Goal: Task Accomplishment & Management: Manage account settings

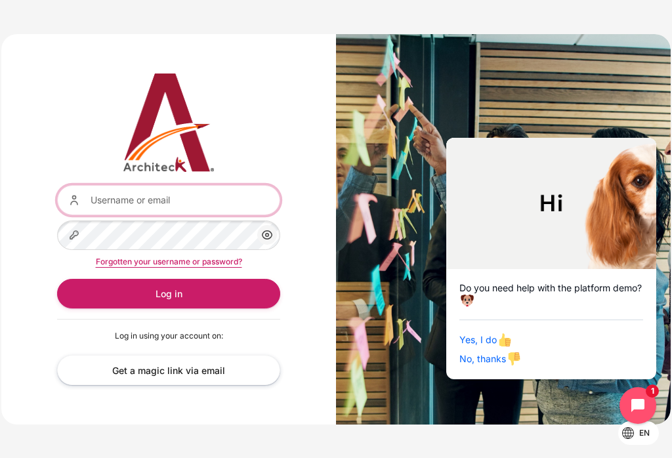
click at [187, 200] on input "Username or email" at bounding box center [168, 200] width 223 height 30
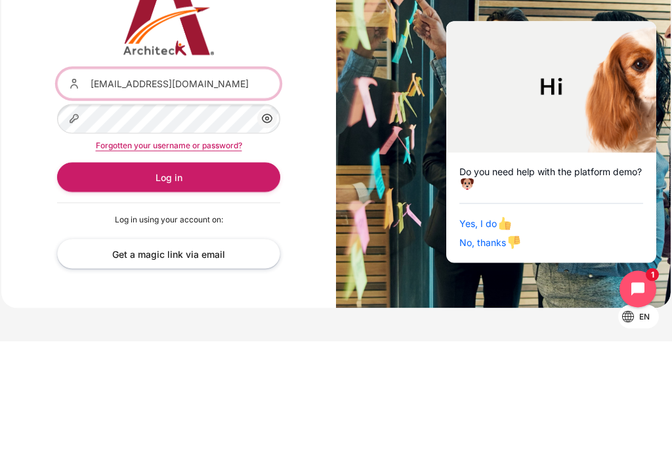
type input "[EMAIL_ADDRESS][DOMAIN_NAME]"
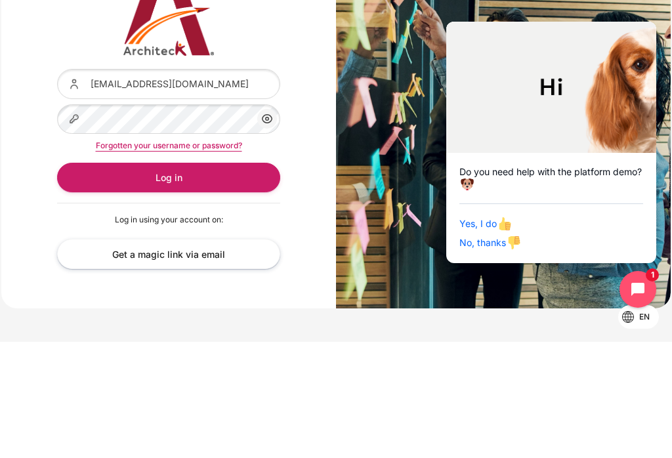
click at [222, 279] on button "Log in" at bounding box center [168, 294] width 223 height 30
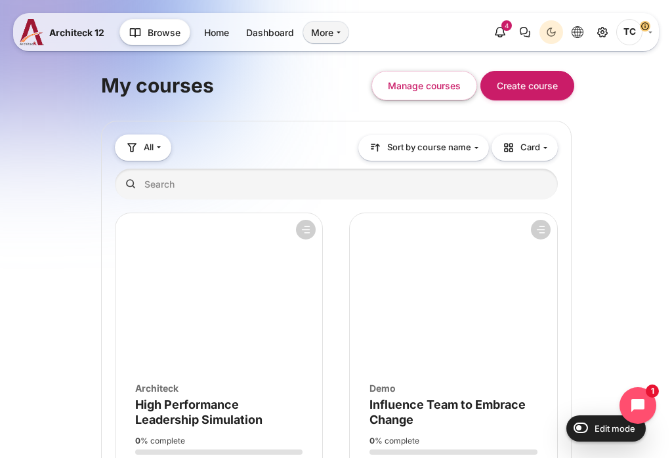
click at [435, 92] on button "Manage courses" at bounding box center [425, 86] width 106 height 30
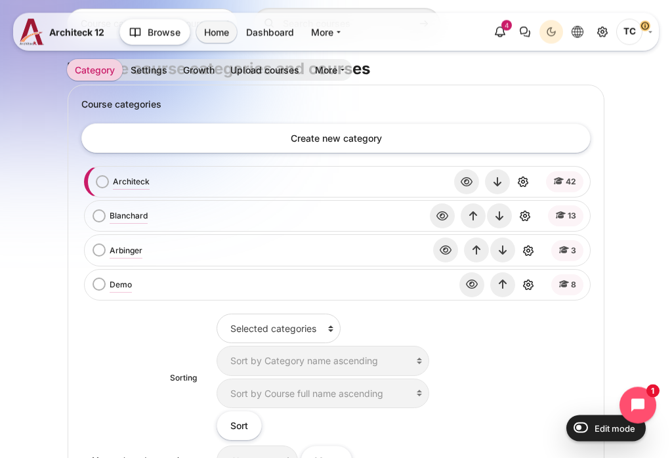
scroll to position [187, 0]
click at [568, 184] on span "42" at bounding box center [571, 182] width 11 height 12
click at [133, 181] on link "Architeck" at bounding box center [131, 182] width 37 height 12
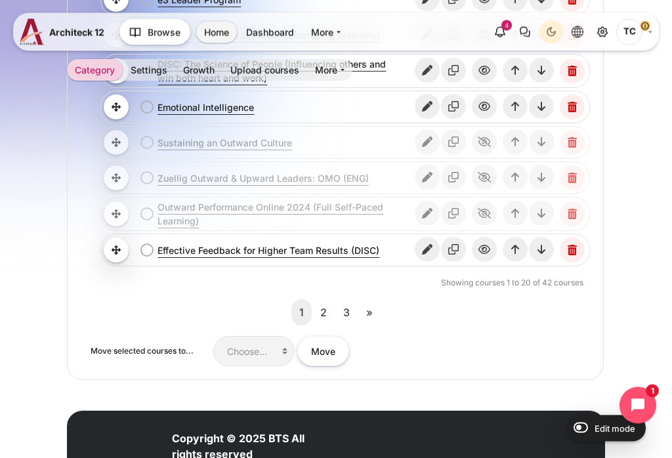
scroll to position [1281, 0]
click at [323, 309] on link "2" at bounding box center [324, 312] width 22 height 26
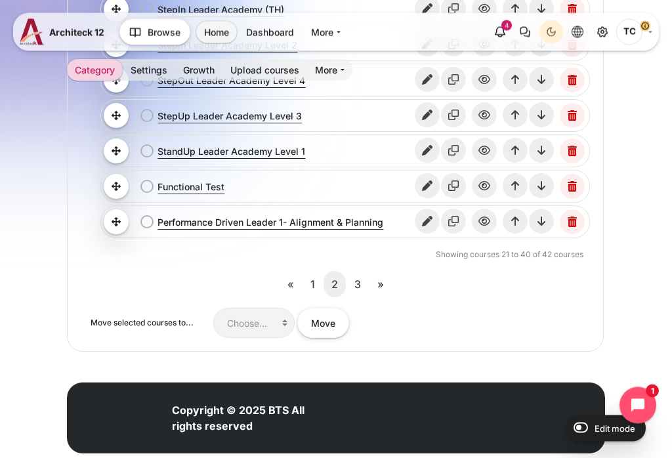
scroll to position [1309, 0]
click at [358, 280] on link "3" at bounding box center [358, 284] width 22 height 26
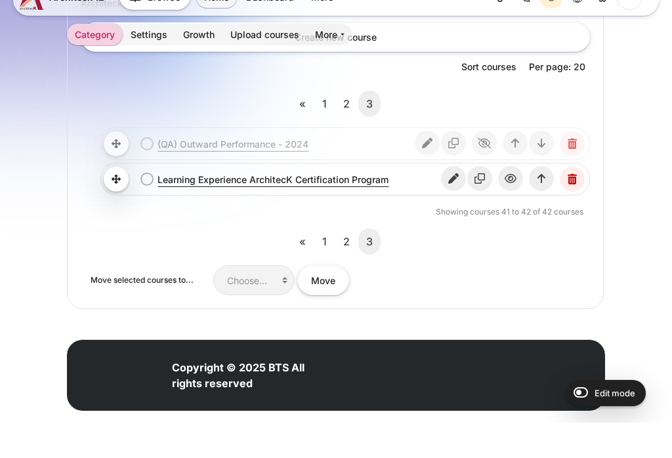
scroll to position [709, 0]
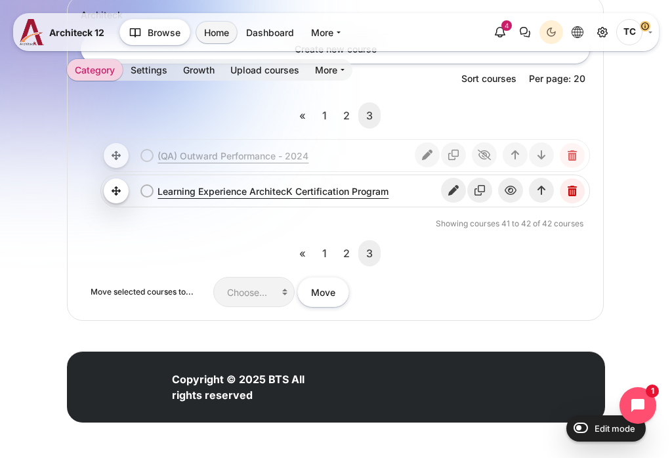
click at [351, 267] on link "2" at bounding box center [347, 253] width 22 height 26
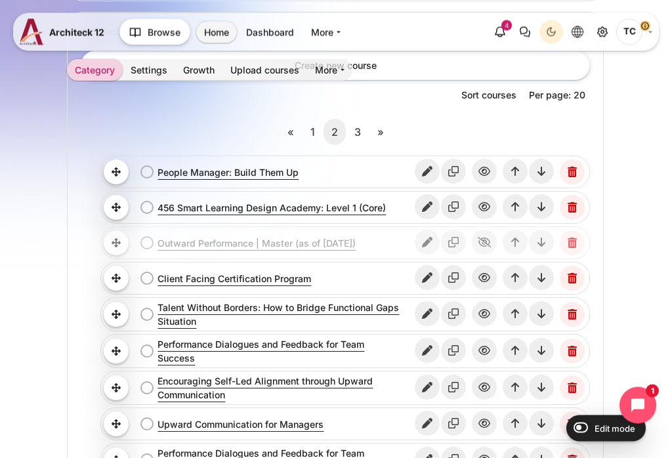
scroll to position [680, 0]
click at [315, 127] on link "1" at bounding box center [313, 132] width 20 height 26
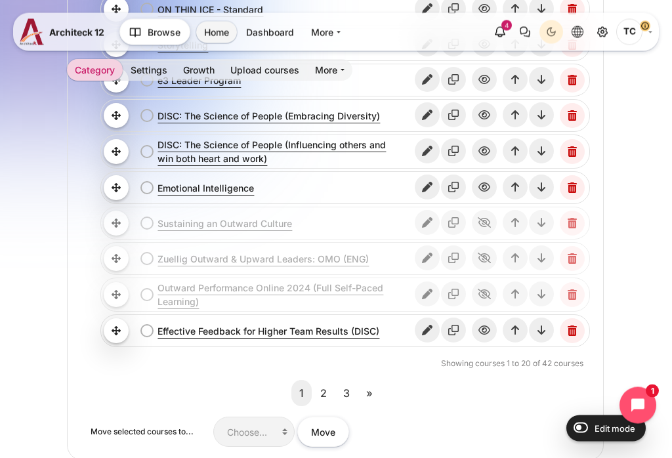
scroll to position [1200, 0]
click at [330, 389] on link "2" at bounding box center [324, 393] width 22 height 26
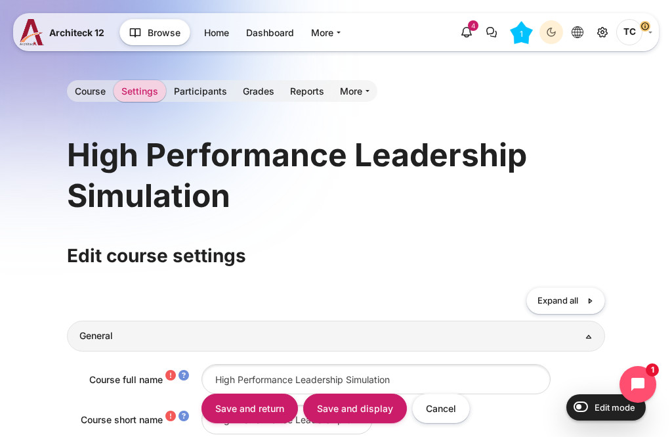
click at [93, 80] on link "Course" at bounding box center [90, 91] width 47 height 22
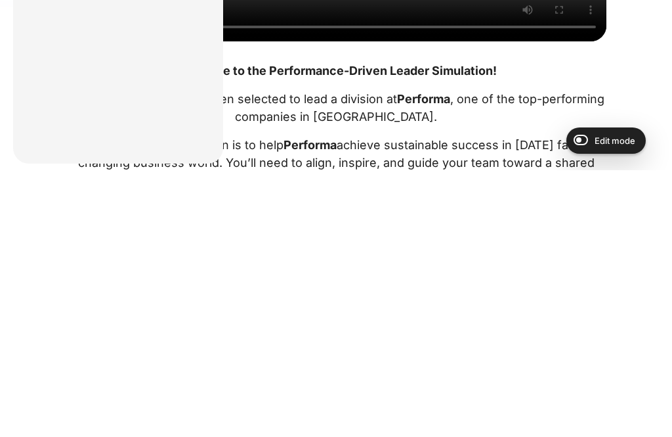
scroll to position [1092, 0]
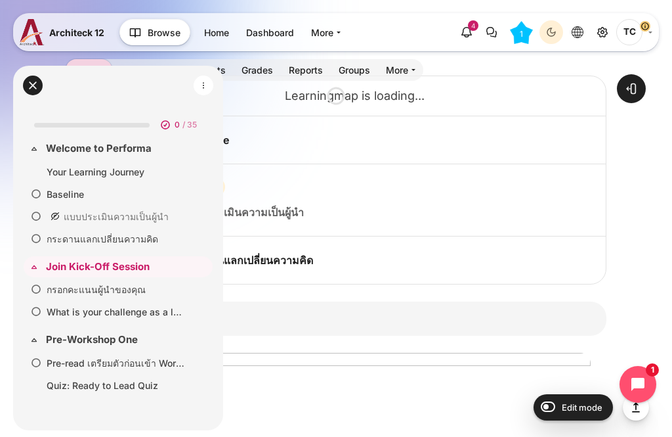
click at [39, 86] on button at bounding box center [33, 86] width 20 height 20
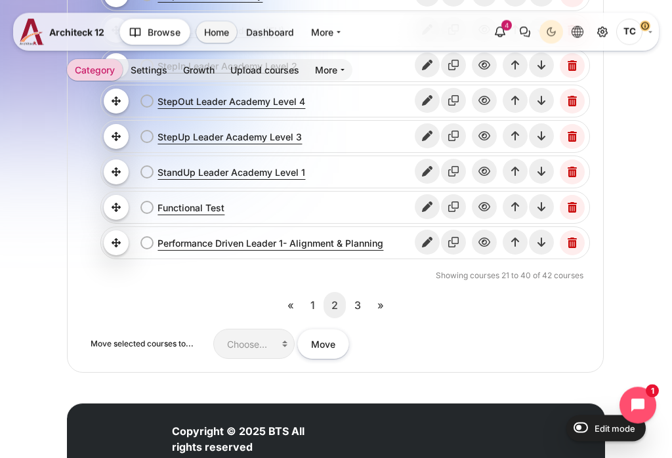
scroll to position [1288, 0]
click at [360, 298] on link "3" at bounding box center [358, 305] width 22 height 26
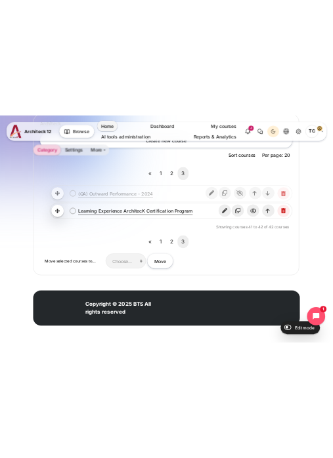
scroll to position [739, 0]
